Goal: Task Accomplishment & Management: Use online tool/utility

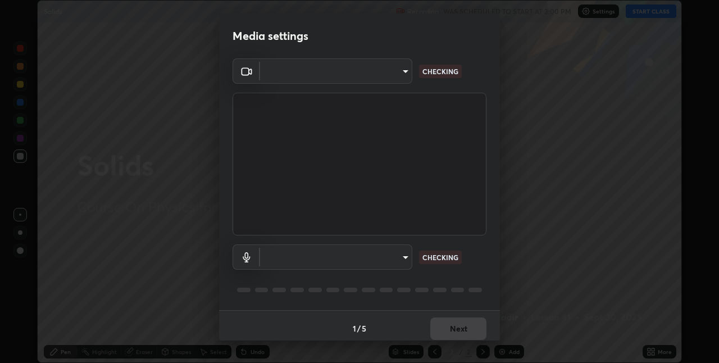
scroll to position [6, 0]
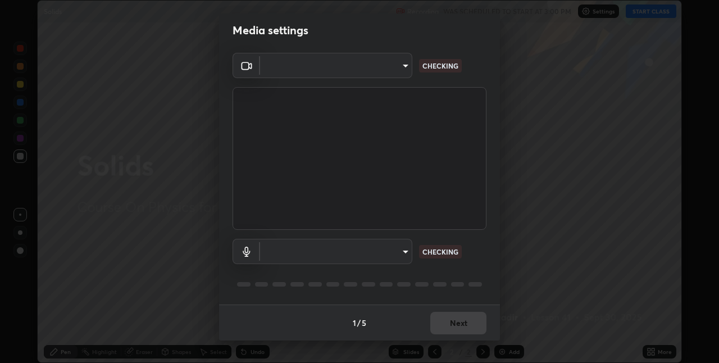
type input "e3e6fd13ef799cde5c9b7fe6f458d6ed022969fe6ce261ce3c0e119950d75ad9"
type input "default"
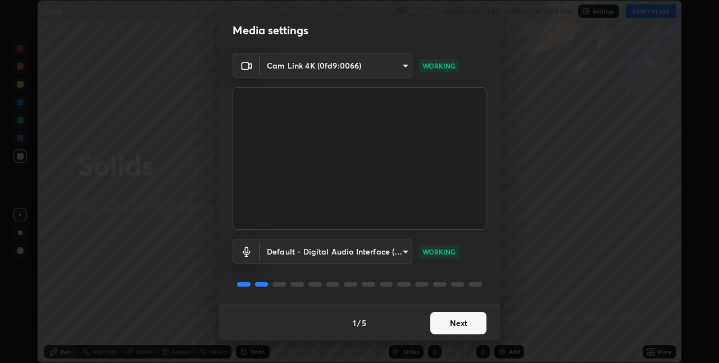
click at [454, 321] on button "Next" at bounding box center [458, 323] width 56 height 22
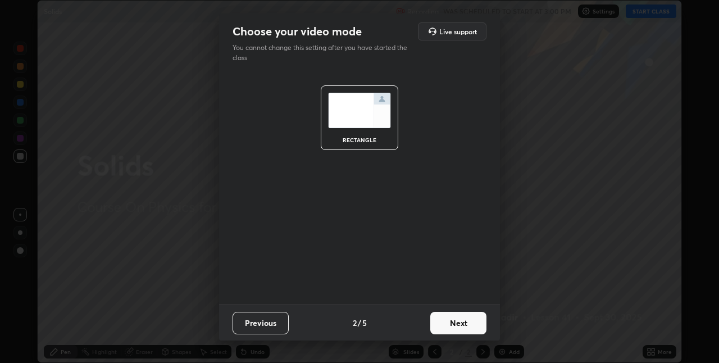
click at [455, 326] on button "Next" at bounding box center [458, 323] width 56 height 22
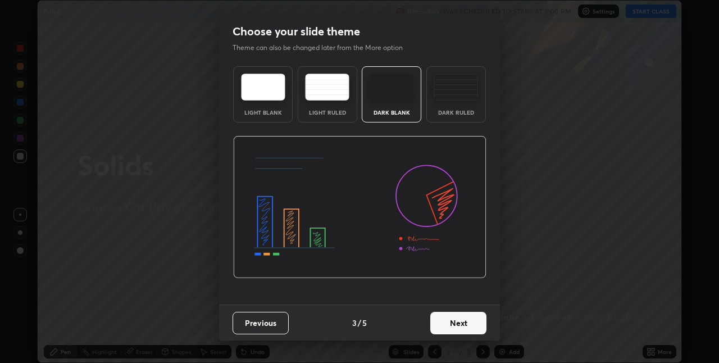
click at [467, 320] on button "Next" at bounding box center [458, 323] width 56 height 22
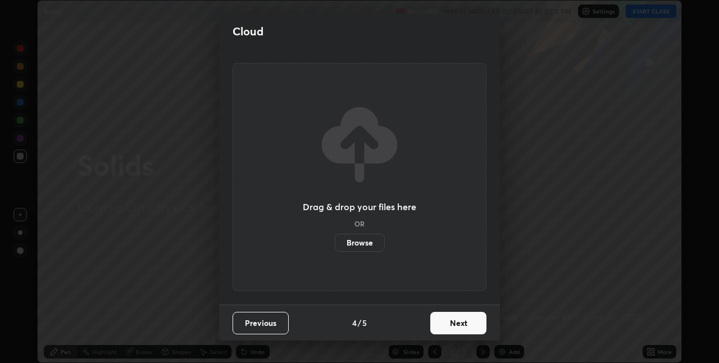
click at [464, 322] on button "Next" at bounding box center [458, 323] width 56 height 22
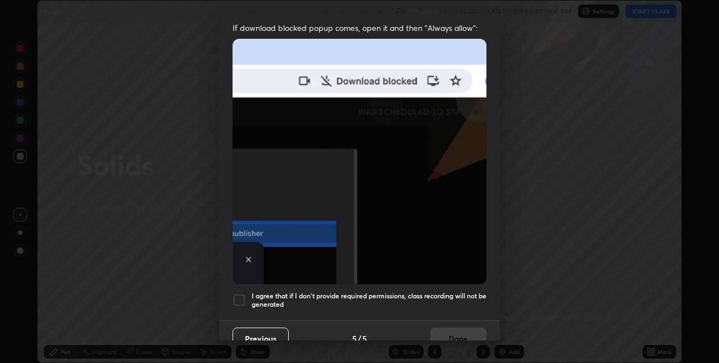
scroll to position [235, 0]
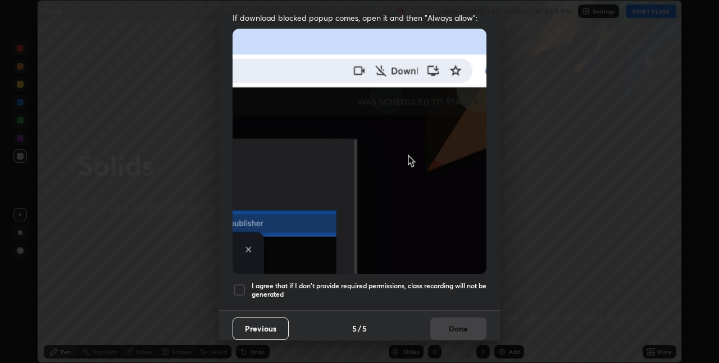
click at [242, 285] on div at bounding box center [238, 289] width 13 height 13
click at [447, 324] on button "Done" at bounding box center [458, 328] width 56 height 22
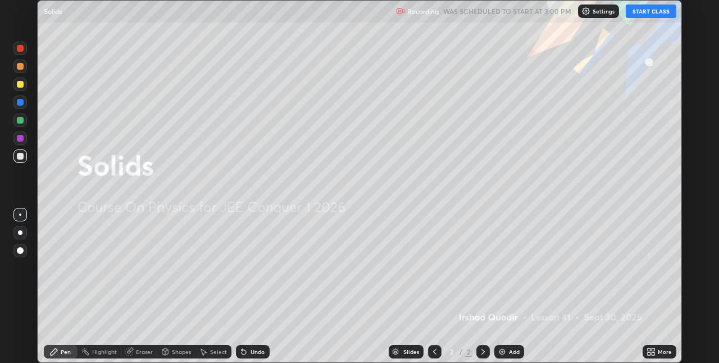
click at [648, 12] on button "START CLASS" at bounding box center [650, 10] width 51 height 13
click at [656, 351] on div "More" at bounding box center [659, 351] width 34 height 13
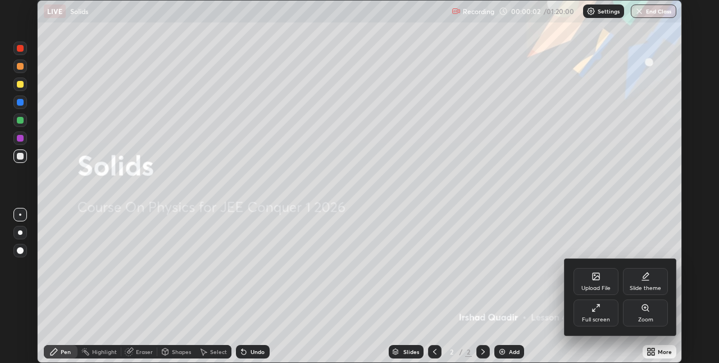
click at [509, 353] on div at bounding box center [359, 181] width 719 height 363
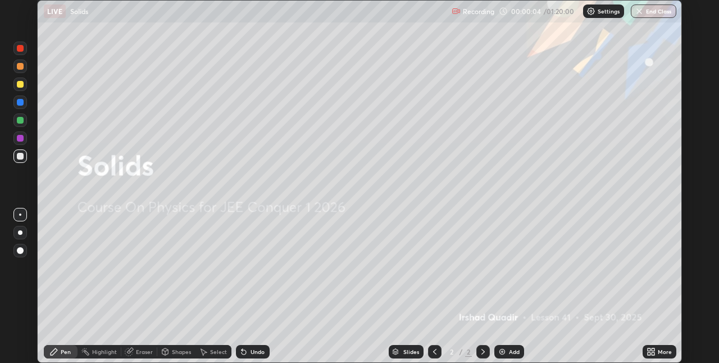
click at [652, 350] on icon at bounding box center [652, 349] width 3 height 3
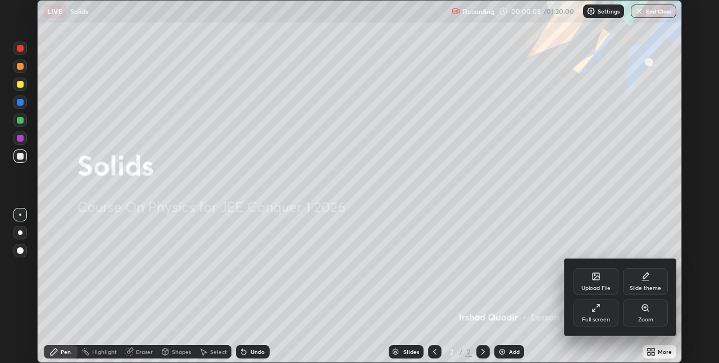
click at [645, 285] on div "Slide theme" at bounding box center [644, 288] width 31 height 6
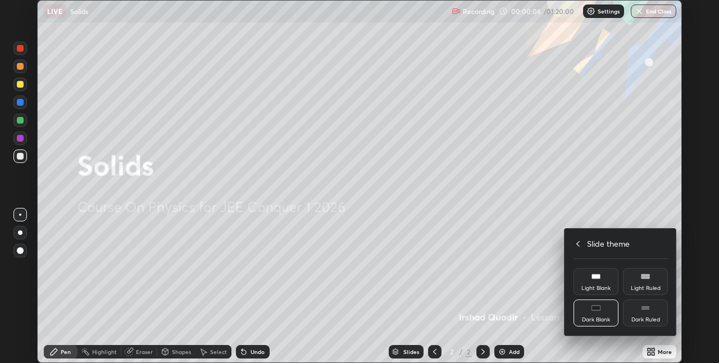
click at [646, 312] on icon at bounding box center [645, 307] width 9 height 9
click at [509, 351] on div at bounding box center [359, 181] width 719 height 363
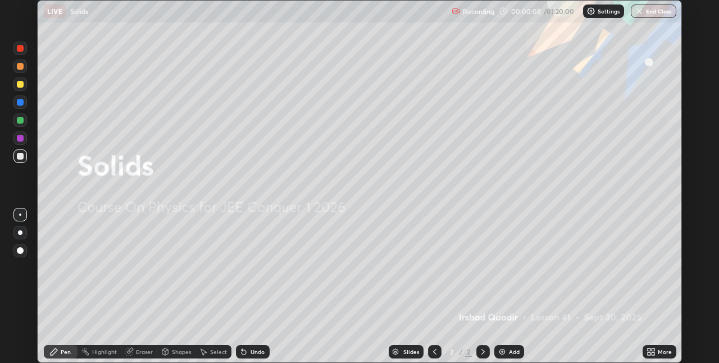
click at [482, 351] on icon at bounding box center [482, 351] width 9 height 9
click at [435, 348] on icon at bounding box center [434, 351] width 9 height 9
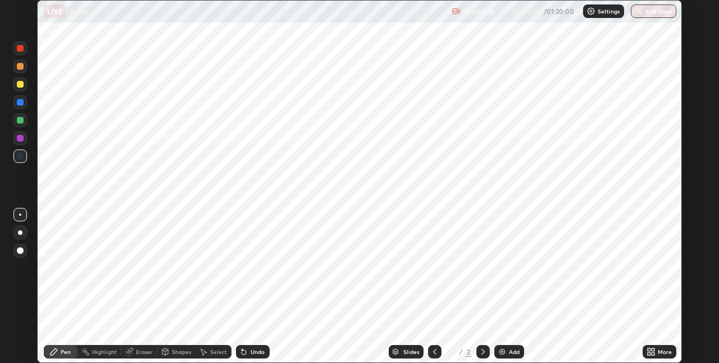
click at [433, 353] on icon at bounding box center [434, 352] width 3 height 6
click at [657, 354] on div "More" at bounding box center [664, 352] width 14 height 6
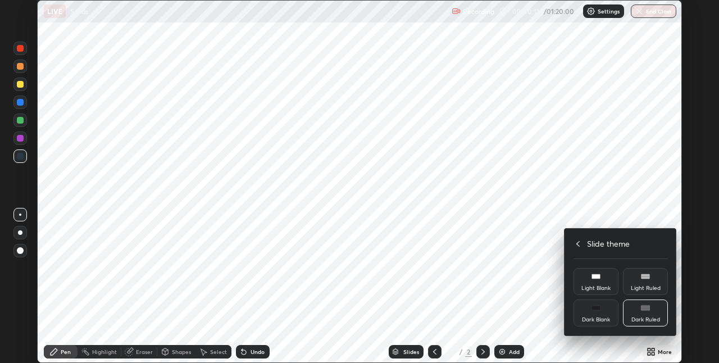
click at [647, 317] on div "Dark Ruled" at bounding box center [645, 320] width 29 height 6
click at [506, 357] on div at bounding box center [359, 181] width 719 height 363
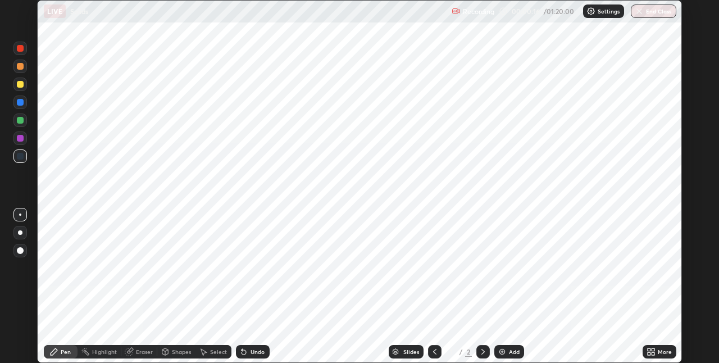
click at [648, 349] on icon at bounding box center [648, 349] width 3 height 3
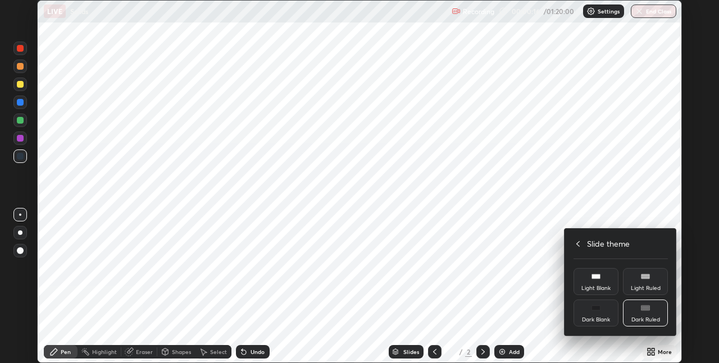
click at [645, 285] on div "Light Ruled" at bounding box center [646, 288] width 30 height 6
click at [595, 310] on icon at bounding box center [595, 307] width 9 height 9
click at [647, 317] on div "Dark Ruled" at bounding box center [645, 320] width 29 height 6
click at [512, 352] on div at bounding box center [359, 181] width 719 height 363
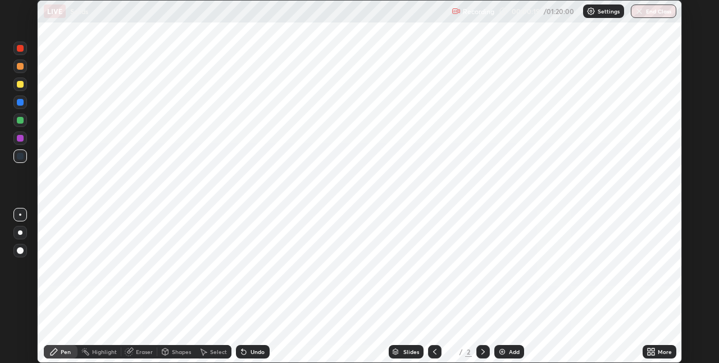
click at [505, 350] on img at bounding box center [501, 351] width 9 height 9
